Goal: Navigation & Orientation: Find specific page/section

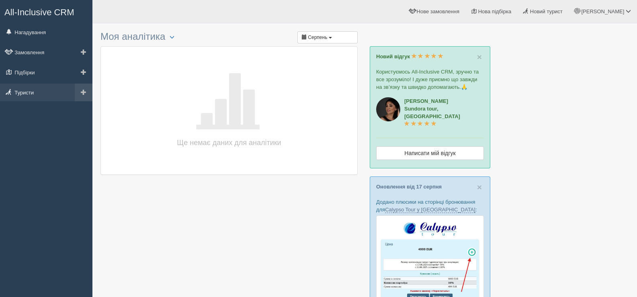
click at [28, 90] on link "Туристи" at bounding box center [46, 93] width 92 height 18
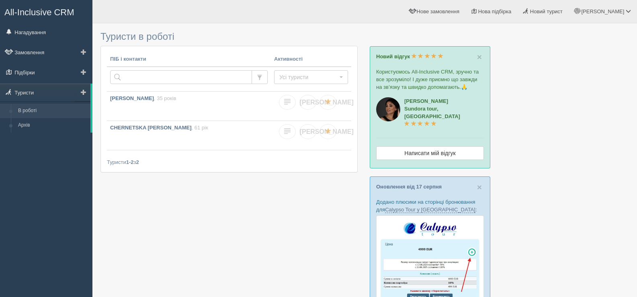
click at [49, 109] on link "В роботі" at bounding box center [52, 111] width 76 height 14
click at [27, 125] on link "Архів" at bounding box center [52, 125] width 76 height 14
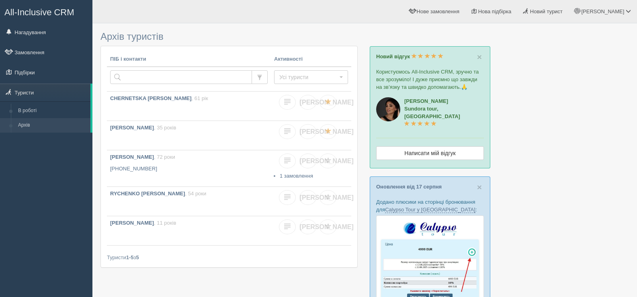
click at [30, 11] on span "All-Inclusive CRM" at bounding box center [39, 12] width 70 height 10
